Goal: Communication & Community: Answer question/provide support

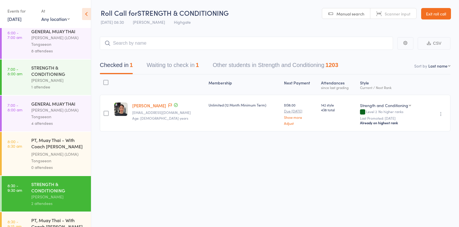
scroll to position [42, 0]
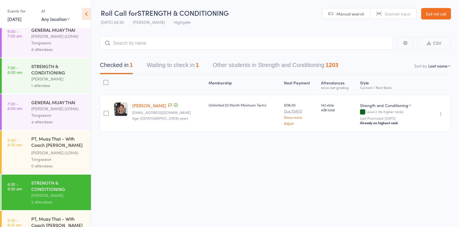
click at [65, 112] on div "Ronnarong (LOMA) Tongseeon" at bounding box center [58, 112] width 55 height 13
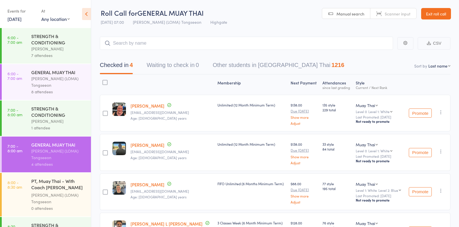
click at [19, 20] on link "10 Oct, 2025" at bounding box center [14, 19] width 14 height 6
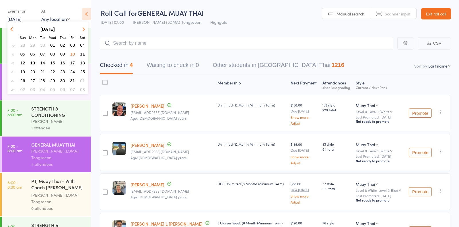
click at [33, 62] on span "13" at bounding box center [32, 63] width 5 height 5
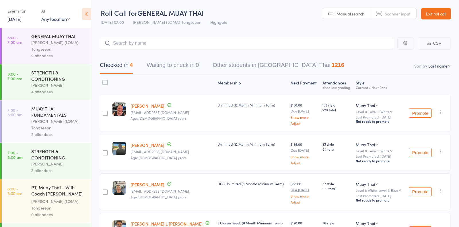
click at [51, 118] on div "MUAY THAI FUNDAMENTALS" at bounding box center [58, 112] width 55 height 13
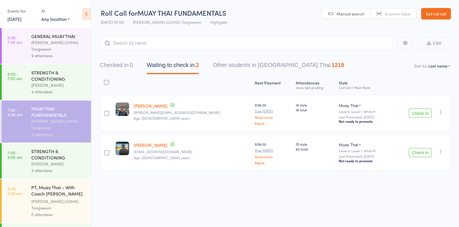
click at [441, 112] on icon "button" at bounding box center [441, 113] width 6 height 6
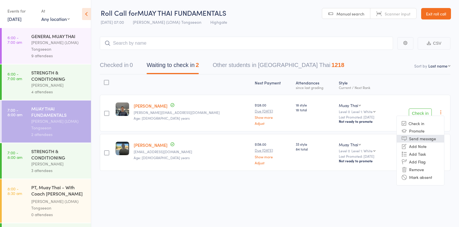
click at [424, 139] on li "Send message" at bounding box center [420, 139] width 47 height 8
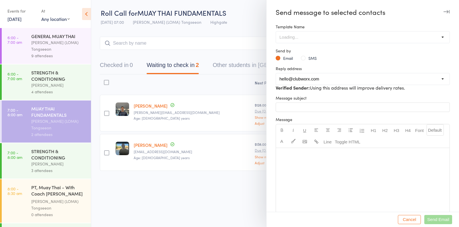
click at [303, 58] on button "SMS" at bounding box center [309, 58] width 16 height 6
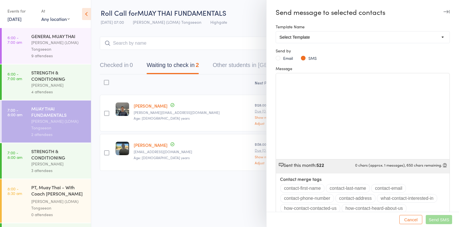
click at [295, 87] on div "﻿" at bounding box center [363, 116] width 174 height 86
drag, startPoint x: 345, startPoint y: 79, endPoint x: 253, endPoint y: 78, distance: 92.6
click at [254, 0] on div "Send message to selected contacts Template Name Select Template [SMS] 14 days n…" at bounding box center [229, 0] width 459 height 0
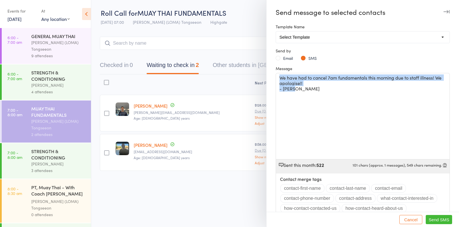
drag, startPoint x: 300, startPoint y: 90, endPoint x: 257, endPoint y: 67, distance: 48.8
click at [257, 0] on div "Send message to selected contacts Template Name Select Template [SMS] 14 days n…" at bounding box center [229, 0] width 459 height 0
copy div "We have had to cancel 7am fundamentals this morning due to staff illness! We ap…"
click at [438, 216] on button "Send SMS Send" at bounding box center [439, 219] width 26 height 9
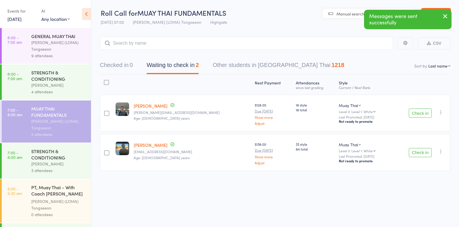
click at [442, 149] on icon "button" at bounding box center [441, 152] width 6 height 6
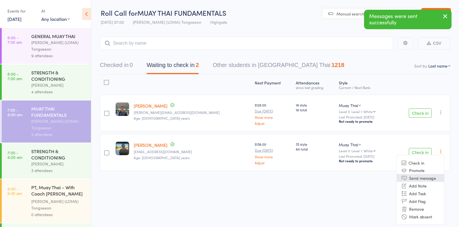
click at [422, 179] on li "Send message" at bounding box center [420, 178] width 47 height 8
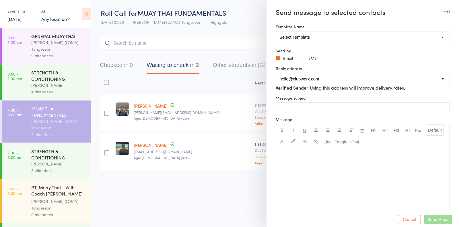
click at [299, 59] on div "Email SMS" at bounding box center [363, 58] width 174 height 6
click at [303, 58] on button "SMS" at bounding box center [309, 58] width 16 height 6
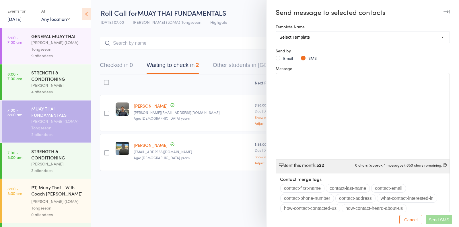
click at [303, 111] on div "﻿" at bounding box center [363, 116] width 174 height 86
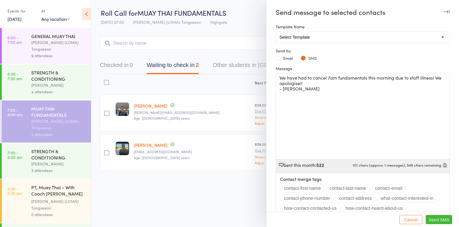
click at [430, 220] on span "Send SMS" at bounding box center [438, 220] width 21 height 5
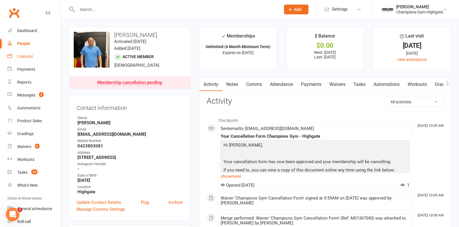
click at [29, 59] on div "Calendar" at bounding box center [25, 56] width 16 height 5
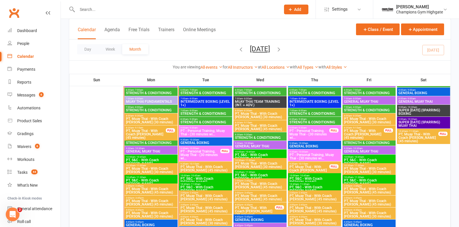
scroll to position [527, 0]
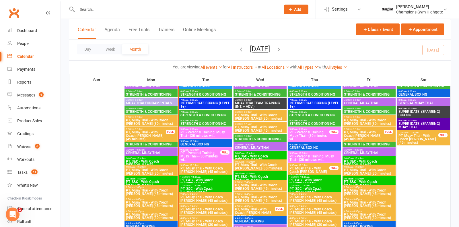
click at [162, 100] on span "7:00am - 8:00am" at bounding box center [151, 100] width 51 height 3
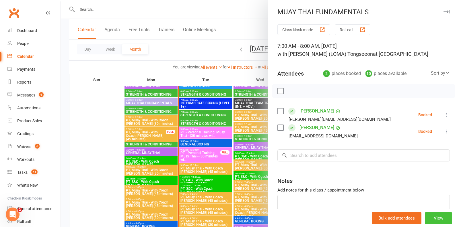
click at [443, 216] on button "View" at bounding box center [438, 219] width 27 height 12
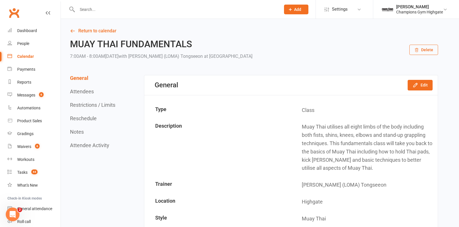
click at [423, 47] on button "Delete" at bounding box center [423, 50] width 29 height 10
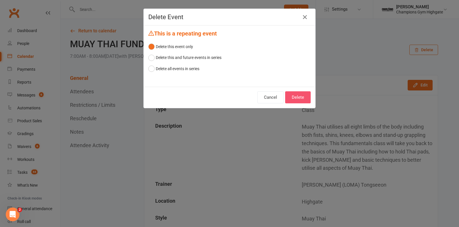
click at [303, 97] on button "Delete" at bounding box center [298, 97] width 26 height 12
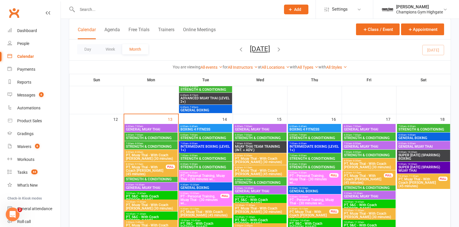
scroll to position [485, 0]
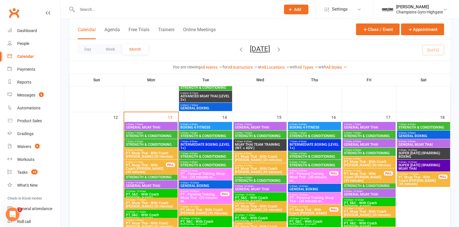
click at [164, 162] on span "8:30am - 9:15am" at bounding box center [146, 162] width 40 height 3
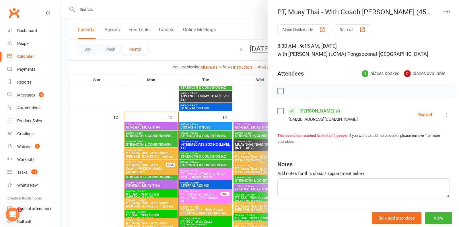
click at [127, 98] on div at bounding box center [260, 113] width 398 height 227
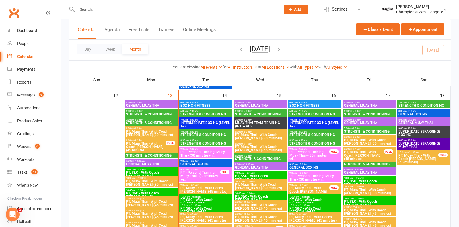
scroll to position [505, 0]
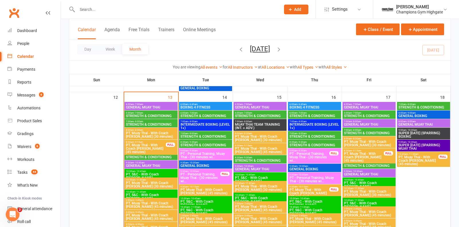
click at [161, 107] on span "GENERAL MUAY THAI" at bounding box center [151, 107] width 51 height 3
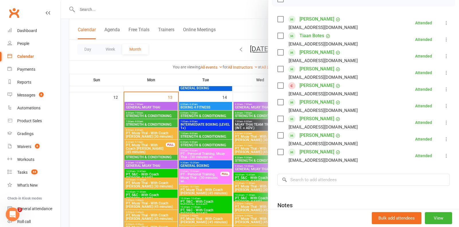
scroll to position [149, 0]
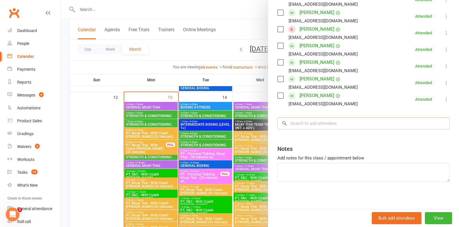
click at [322, 125] on input "search" at bounding box center [363, 124] width 172 height 12
click at [174, 65] on div at bounding box center [260, 113] width 398 height 227
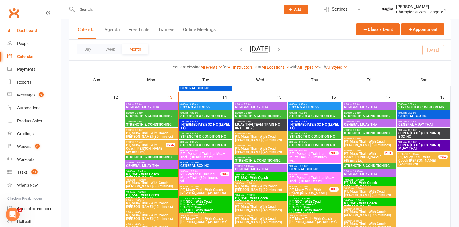
click at [36, 32] on div "Dashboard" at bounding box center [27, 30] width 20 height 5
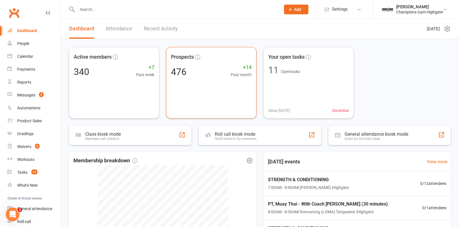
scroll to position [1, 0]
click at [427, 158] on link "View more" at bounding box center [425, 161] width 21 height 7
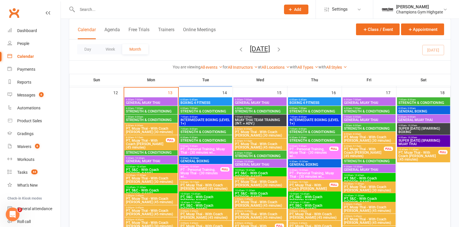
scroll to position [501, 0]
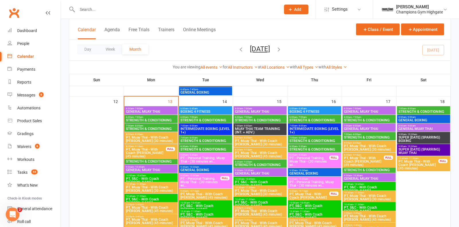
click at [157, 110] on span "GENERAL MUAY THAI" at bounding box center [151, 111] width 51 height 3
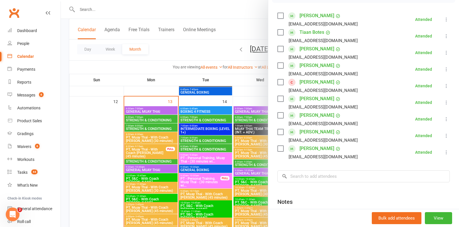
scroll to position [95, 0]
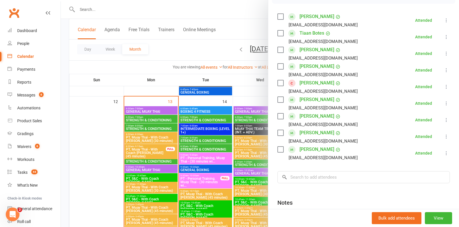
click at [163, 69] on div at bounding box center [260, 113] width 398 height 227
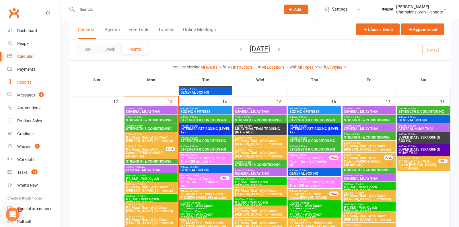
click at [19, 82] on div "Reports" at bounding box center [24, 82] width 14 height 5
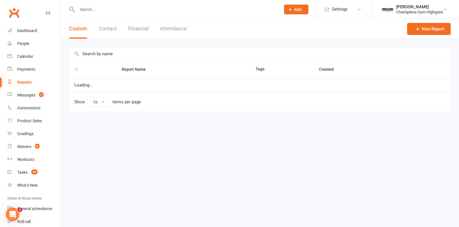
select select "50"
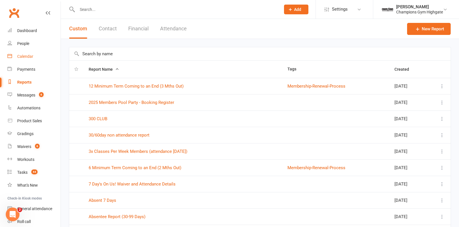
click at [26, 56] on div "Calendar" at bounding box center [25, 56] width 16 height 5
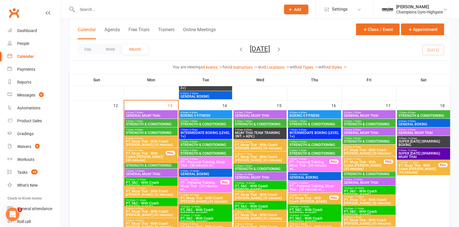
scroll to position [496, 0]
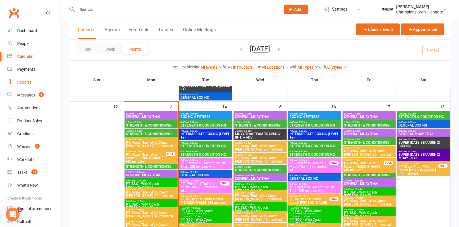
click at [17, 86] on link "Reports" at bounding box center [33, 82] width 53 height 13
select select "50"
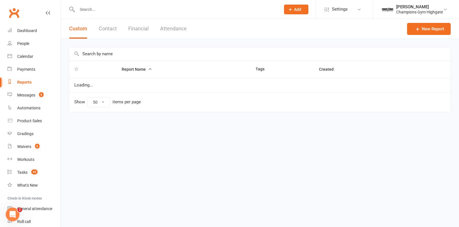
click at [96, 57] on input "text" at bounding box center [259, 53] width 381 height 13
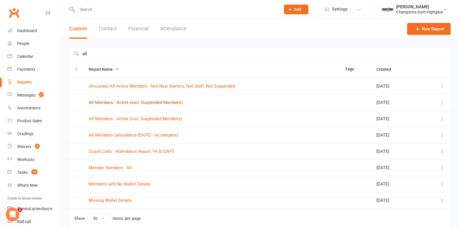
type input "all"
click at [162, 102] on link "All Members - Active (excl. Suspended Members)" at bounding box center [136, 102] width 94 height 5
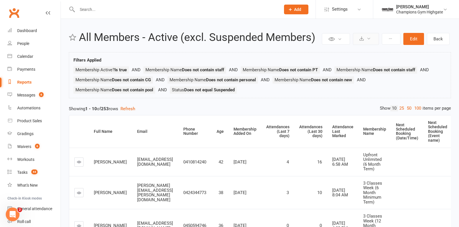
click at [364, 40] on icon at bounding box center [361, 38] width 4 height 4
click at [354, 48] on link "Export to CSV" at bounding box center [348, 52] width 60 height 11
click at [124, 9] on input "text" at bounding box center [175, 9] width 201 height 8
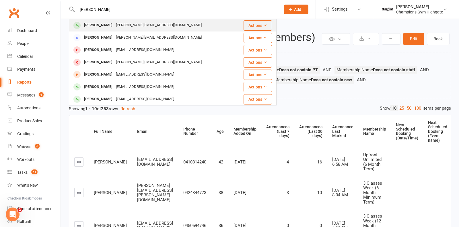
type input "anthony"
click at [118, 26] on div "anthony.dunne41@gmail.com" at bounding box center [158, 25] width 89 height 8
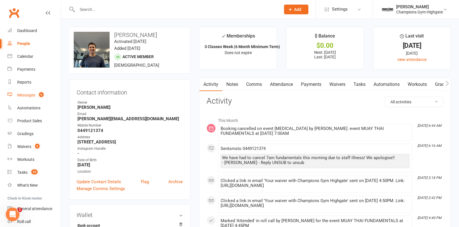
click at [36, 97] on link "Messages 6" at bounding box center [33, 95] width 53 height 13
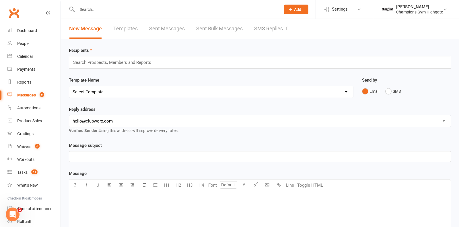
click at [275, 25] on link "SMS Replies 6" at bounding box center [271, 29] width 34 height 20
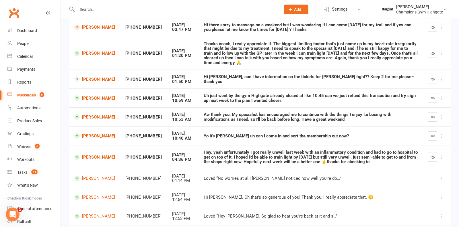
scroll to position [73, 0]
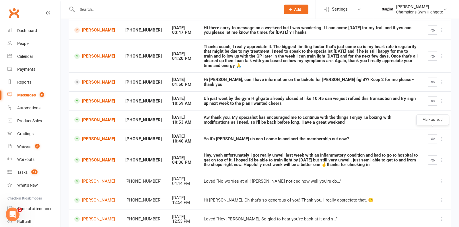
click at [432, 137] on icon "button" at bounding box center [432, 139] width 4 height 4
click at [433, 99] on icon "button" at bounding box center [432, 101] width 4 height 4
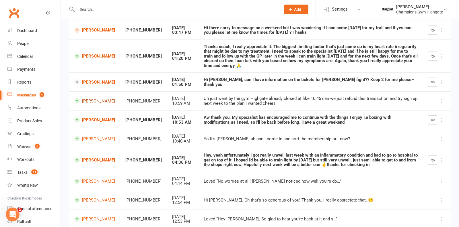
click at [89, 98] on link "[PERSON_NAME]" at bounding box center [94, 100] width 41 height 5
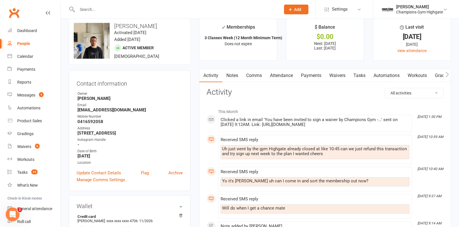
scroll to position [8, 0]
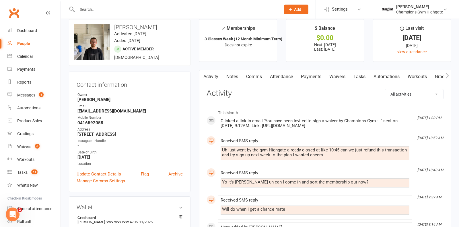
click at [319, 77] on link "Payments" at bounding box center [311, 76] width 28 height 13
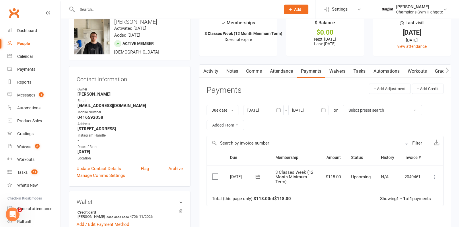
scroll to position [15, 0]
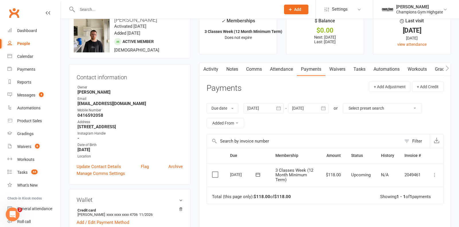
click at [215, 68] on link "Activity" at bounding box center [210, 69] width 23 height 13
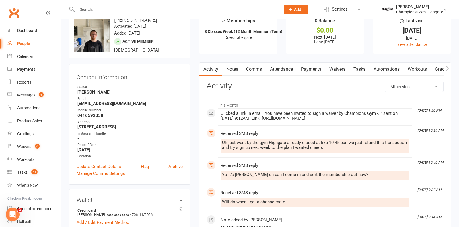
click at [338, 65] on link "Waivers" at bounding box center [337, 69] width 24 height 13
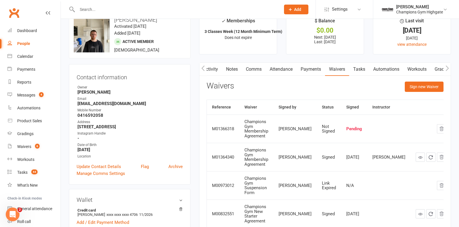
click at [236, 68] on link "Notes" at bounding box center [232, 69] width 20 height 13
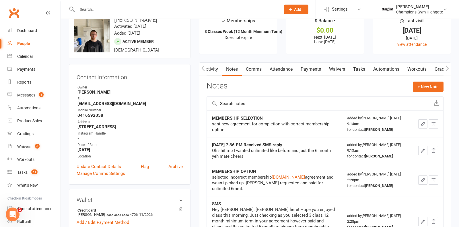
click at [254, 71] on link "Comms" at bounding box center [254, 69] width 24 height 13
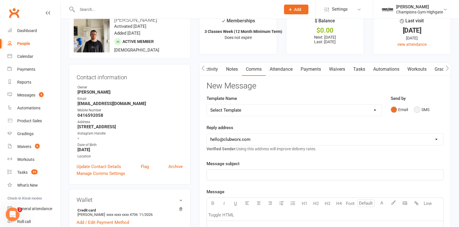
click at [415, 106] on button "SMS" at bounding box center [421, 109] width 15 height 11
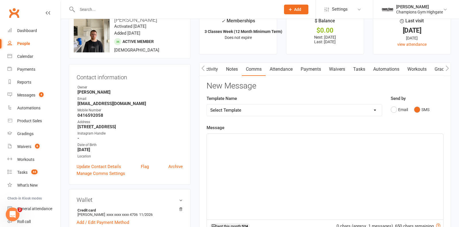
click at [329, 163] on div "﻿" at bounding box center [325, 177] width 236 height 86
click at [326, 139] on span "Hey Aiden, you just need to re sign the waiver. Did you recieve in your email?" at bounding box center [283, 139] width 146 height 5
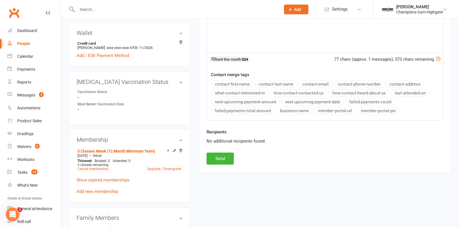
scroll to position [190, 0]
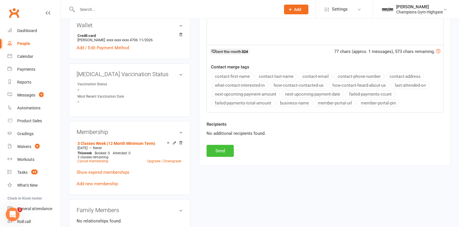
click at [213, 149] on button "Send" at bounding box center [219, 151] width 27 height 12
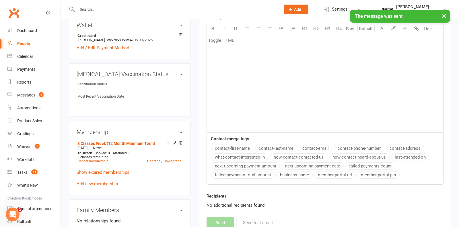
scroll to position [0, 0]
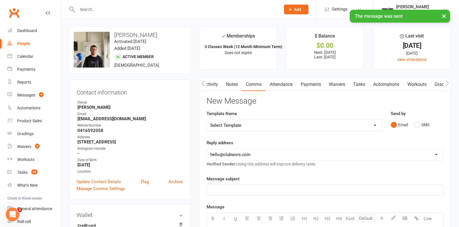
click at [336, 83] on link "Waivers" at bounding box center [337, 84] width 24 height 13
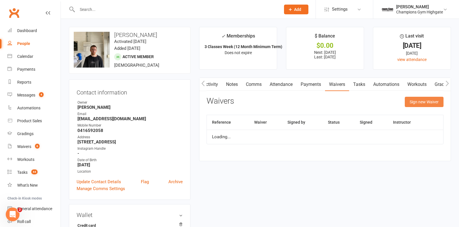
click at [423, 101] on button "Sign new Waiver" at bounding box center [424, 102] width 39 height 10
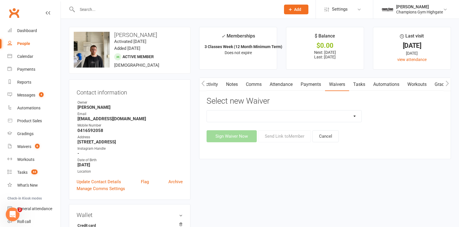
click at [353, 115] on select "90 Day Plan Casual Waiver - First Timers Casual Waiver (STAFF ONLY) Champions G…" at bounding box center [284, 116] width 155 height 11
select select "9222"
click at [207, 111] on select "90 Day Plan Casual Waiver - First Timers Casual Waiver (STAFF ONLY) Champions G…" at bounding box center [284, 116] width 155 height 11
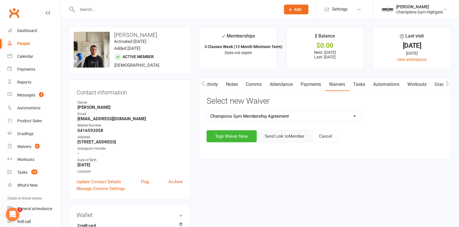
click at [284, 136] on button "Send Link to Member" at bounding box center [284, 136] width 53 height 12
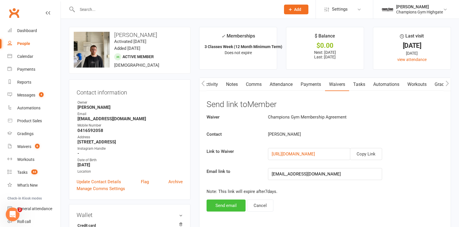
click at [226, 202] on button "Send email" at bounding box center [225, 206] width 39 height 12
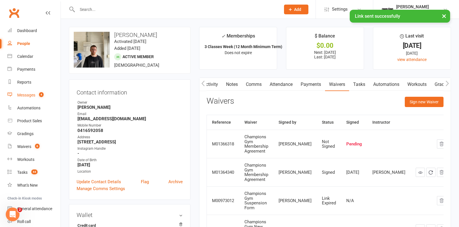
click at [37, 93] on count-badge "4" at bounding box center [39, 95] width 7 height 5
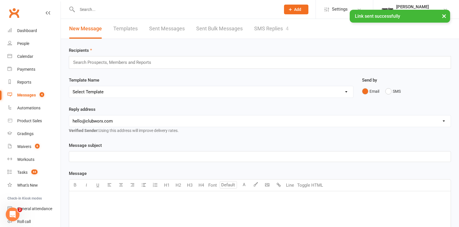
click at [265, 30] on link "SMS Replies 4" at bounding box center [271, 29] width 34 height 20
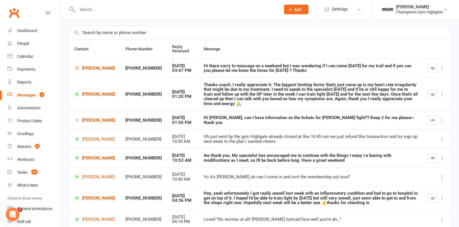
scroll to position [35, 0]
click at [87, 118] on link "[PERSON_NAME]" at bounding box center [94, 120] width 41 height 5
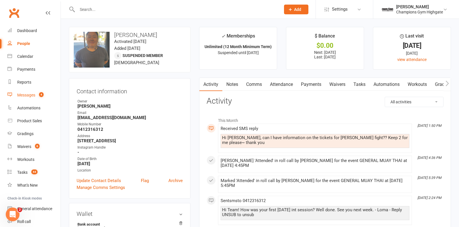
click at [30, 95] on div "Messages" at bounding box center [26, 95] width 18 height 5
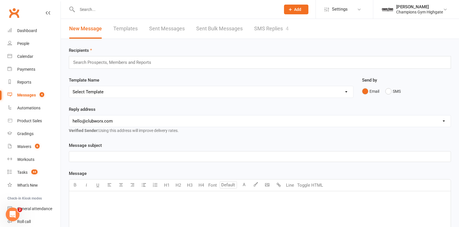
click at [274, 30] on link "SMS Replies 4" at bounding box center [271, 29] width 34 height 20
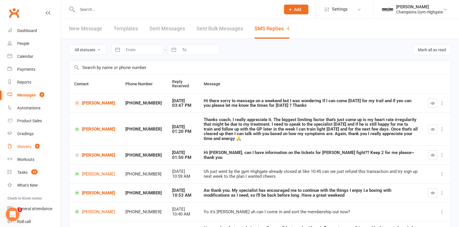
click at [28, 150] on link "Waivers 6" at bounding box center [33, 147] width 53 height 13
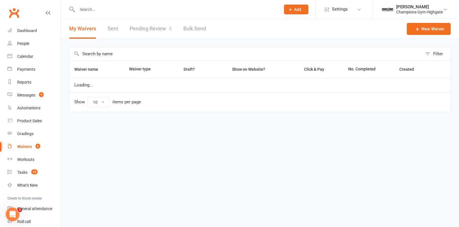
click at [157, 24] on link "Pending Review 6" at bounding box center [151, 29] width 42 height 20
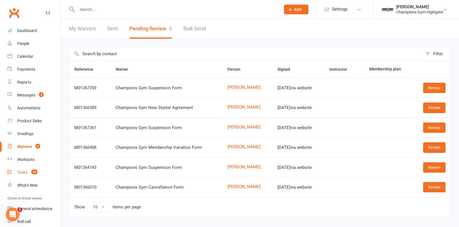
click at [29, 172] on count-badge "44" at bounding box center [32, 172] width 9 height 5
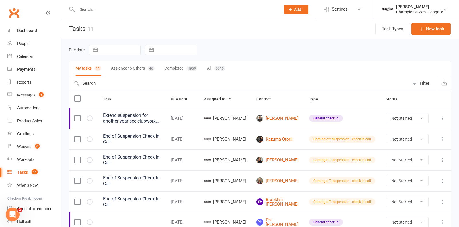
click at [169, 12] on input "text" at bounding box center [175, 9] width 201 height 8
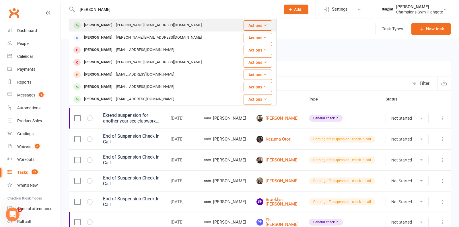
type input "anthony"
click at [137, 23] on div "anthony.dunne41@gmail.com" at bounding box center [158, 25] width 89 height 8
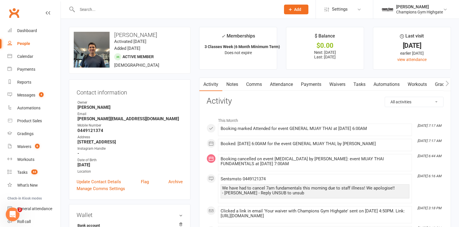
click at [340, 87] on link "Waivers" at bounding box center [337, 84] width 24 height 13
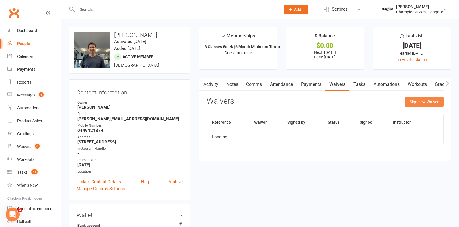
click at [424, 98] on button "Sign new Waiver" at bounding box center [424, 102] width 39 height 10
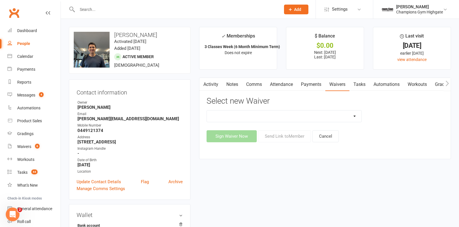
click at [298, 116] on select "90 Day Plan Casual Waiver - First Timers Casual Waiver (STAFF ONLY) Champions G…" at bounding box center [284, 116] width 155 height 11
select select "8698"
click at [207, 111] on select "90 Day Plan Casual Waiver - First Timers Casual Waiver (STAFF ONLY) Champions G…" at bounding box center [284, 116] width 155 height 11
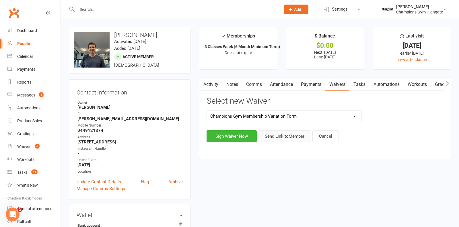
click at [279, 139] on button "Send Link to Member" at bounding box center [284, 136] width 53 height 12
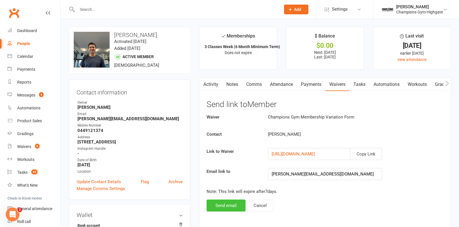
click at [218, 206] on button "Send email" at bounding box center [225, 206] width 39 height 12
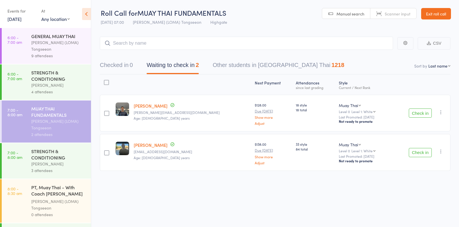
click at [53, 54] on div "9 attendees" at bounding box center [58, 55] width 55 height 7
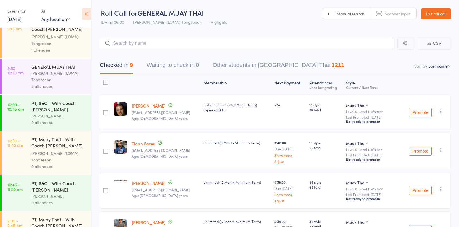
scroll to position [173, 0]
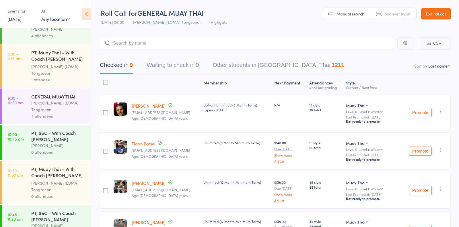
click at [67, 111] on div "Ronnarong (LOMA) Tongseeon" at bounding box center [58, 106] width 55 height 13
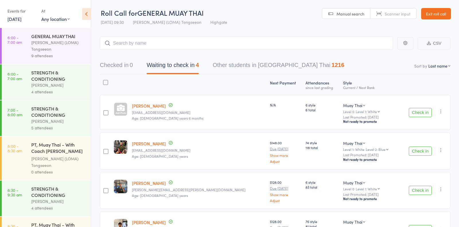
click at [61, 51] on div "Ronnarong (LOMA) Tongseeon" at bounding box center [58, 45] width 55 height 13
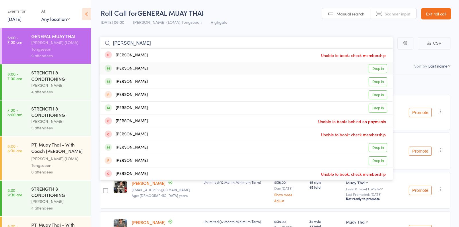
type input "anthony"
click at [377, 65] on link "Drop in" at bounding box center [378, 68] width 19 height 9
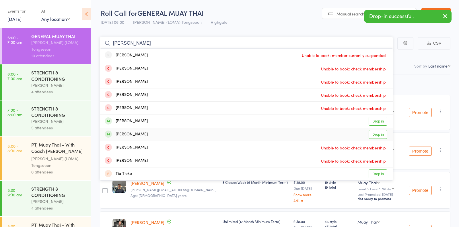
type input "tim"
click at [375, 133] on link "Drop in" at bounding box center [378, 134] width 19 height 9
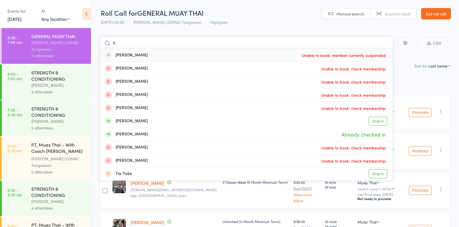
type input "t"
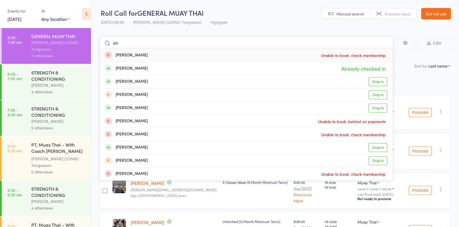
type input "a"
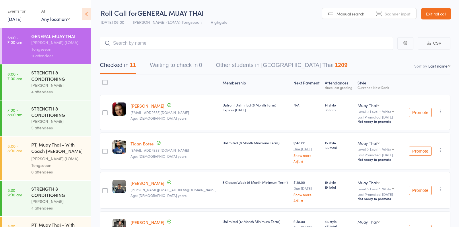
click at [74, 124] on div "Vincenzo Marroni" at bounding box center [58, 121] width 55 height 7
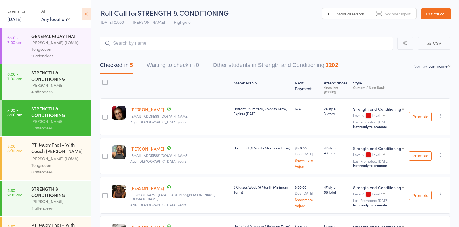
click at [60, 70] on div "STRENGTH & CONDITIONING" at bounding box center [58, 75] width 55 height 13
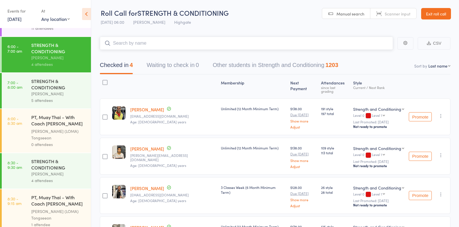
scroll to position [28, 0]
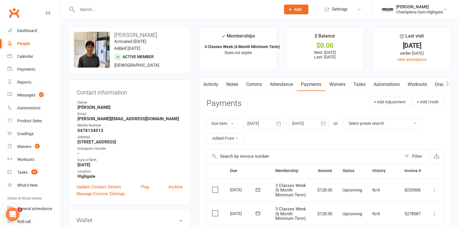
click at [145, 9] on input "text" at bounding box center [175, 9] width 201 height 8
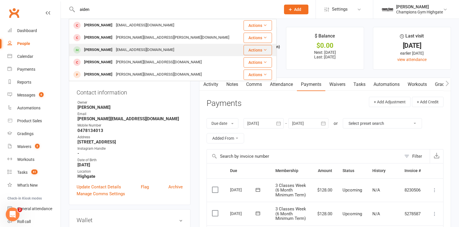
type input "aiden"
click at [105, 53] on div "[PERSON_NAME]" at bounding box center [98, 50] width 32 height 8
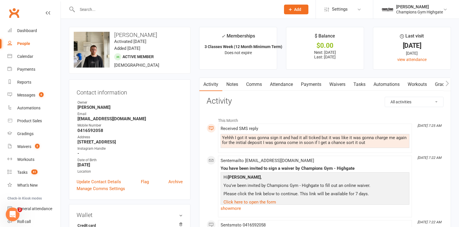
click at [250, 86] on link "Comms" at bounding box center [254, 84] width 24 height 13
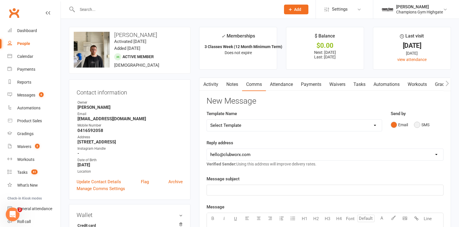
click at [417, 127] on button "SMS" at bounding box center [421, 125] width 15 height 11
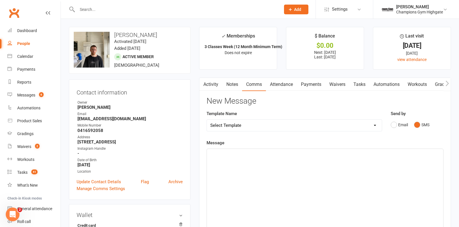
click at [328, 179] on div "﻿" at bounding box center [325, 192] width 236 height 86
click at [239, 154] on span "It doesnt chareg you again." at bounding box center [236, 154] width 52 height 5
click at [238, 154] on span "It doesnt charg you again." at bounding box center [234, 154] width 49 height 5
click at [277, 155] on p "It doesnt charge you again." at bounding box center [324, 154] width 229 height 7
click at [223, 154] on span "It doesnt charge you again" at bounding box center [235, 154] width 50 height 5
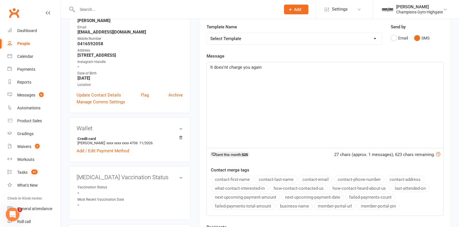
scroll to position [44, 0]
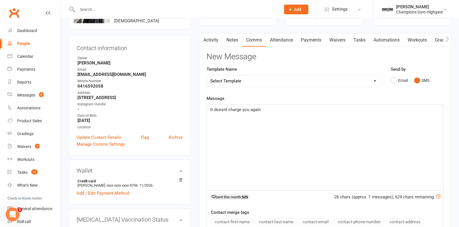
click at [227, 111] on span "It doesnt charge you again" at bounding box center [235, 109] width 50 height 5
click at [284, 106] on p "It does not charge you again" at bounding box center [324, 109] width 229 height 7
click at [324, 110] on span "It does not charge you again for your first month as you ahev already paid." at bounding box center [280, 109] width 141 height 5
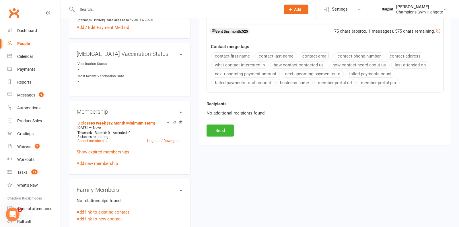
scroll to position [213, 0]
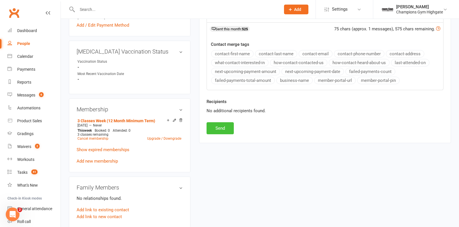
click at [224, 122] on button "Send" at bounding box center [219, 128] width 27 height 12
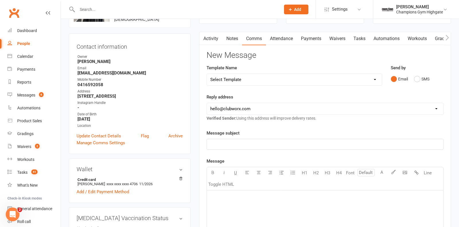
scroll to position [0, 0]
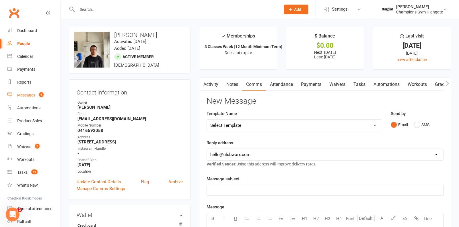
click at [28, 96] on div "Messages" at bounding box center [26, 95] width 18 height 5
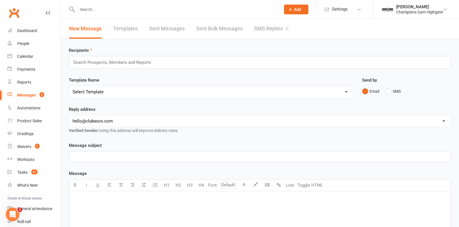
click at [284, 29] on link "SMS Replies 6" at bounding box center [271, 29] width 34 height 20
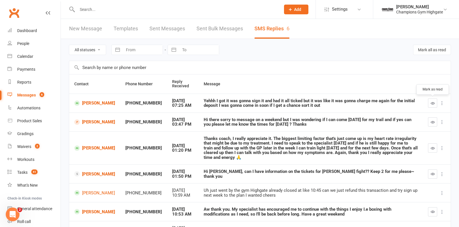
click at [435, 101] on button "button" at bounding box center [432, 103] width 9 height 9
